Goal: Task Accomplishment & Management: Manage account settings

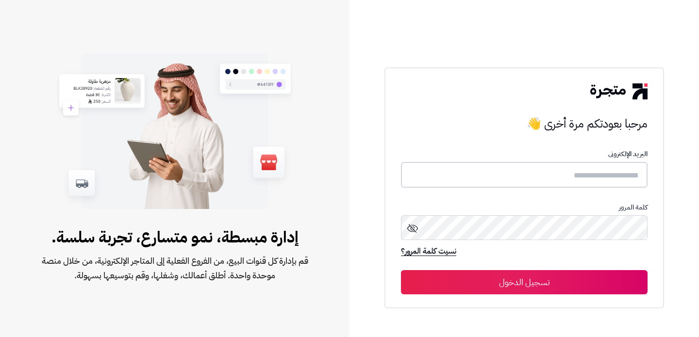
type input "**********"
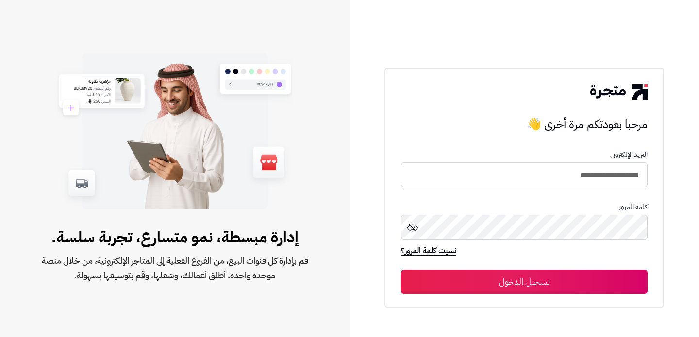
click at [525, 280] on button "تسجيل الدخول" at bounding box center [524, 282] width 247 height 24
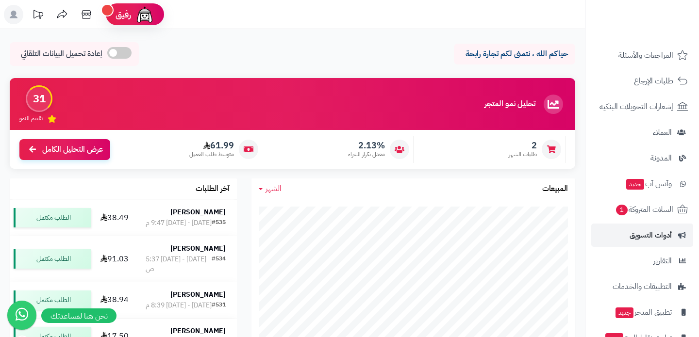
scroll to position [110, 0]
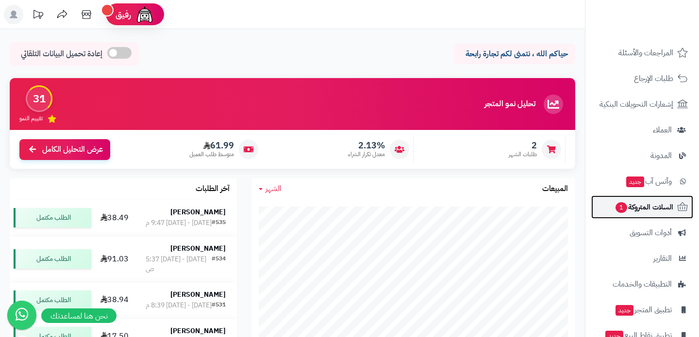
click at [649, 217] on link "السلات المتروكة 1" at bounding box center [642, 207] width 102 height 23
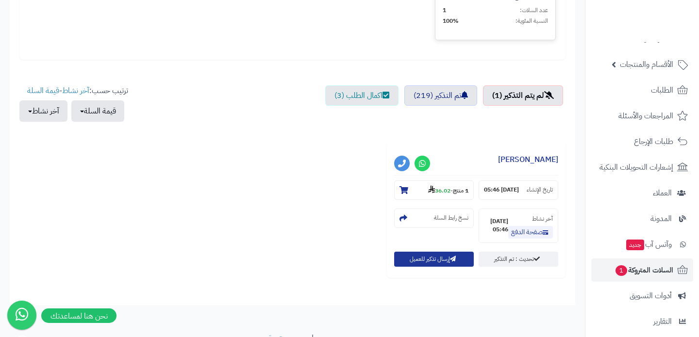
scroll to position [295, 0]
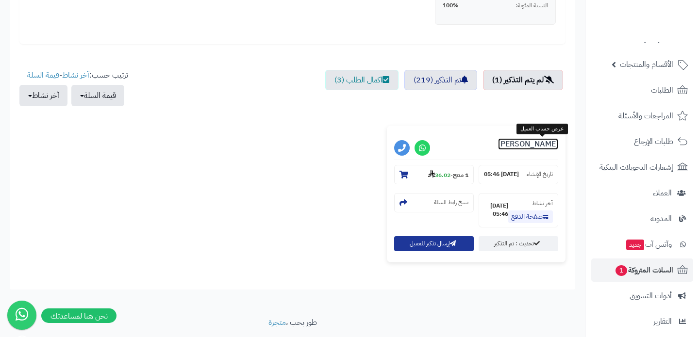
click at [544, 145] on link "[PERSON_NAME]" at bounding box center [528, 144] width 60 height 12
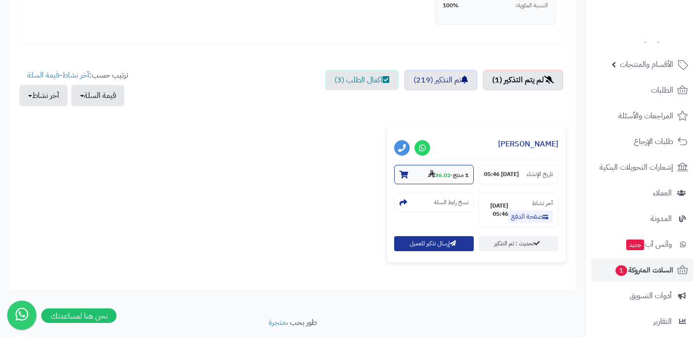
click at [442, 170] on small "1 منتج - 36.02" at bounding box center [448, 175] width 40 height 10
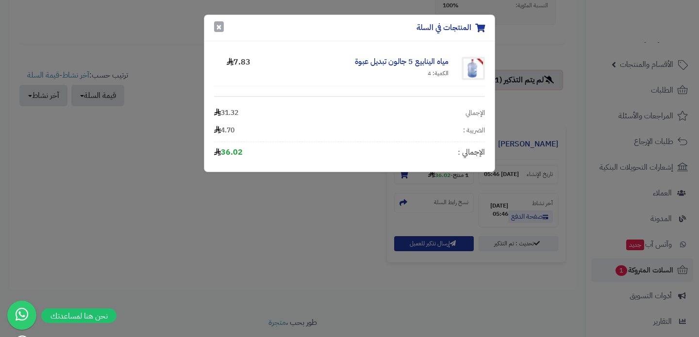
click at [215, 29] on button "×" at bounding box center [219, 26] width 10 height 11
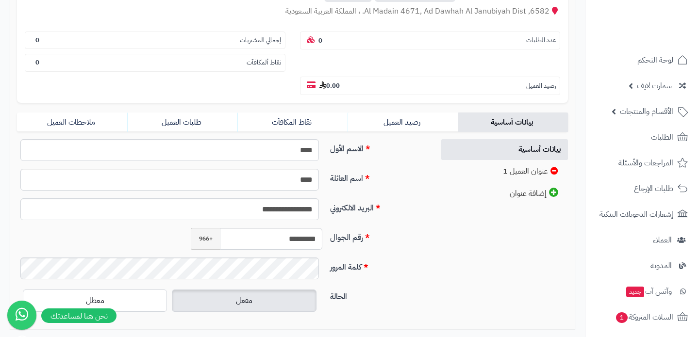
scroll to position [141, 0]
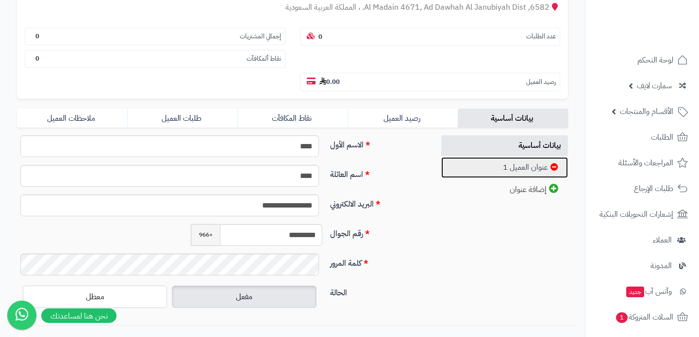
click at [501, 166] on link "عنوان العميل 1" at bounding box center [504, 167] width 127 height 21
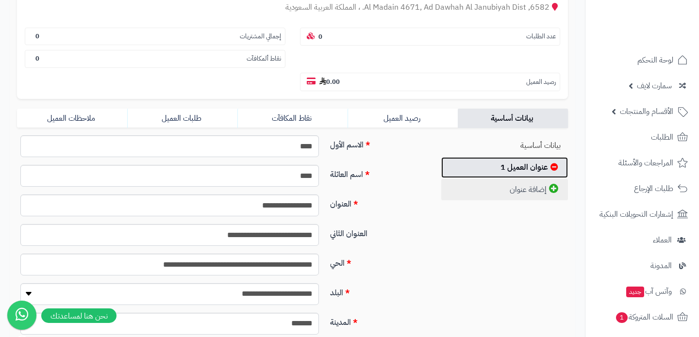
scroll to position [0, 0]
